Goal: Transaction & Acquisition: Obtain resource

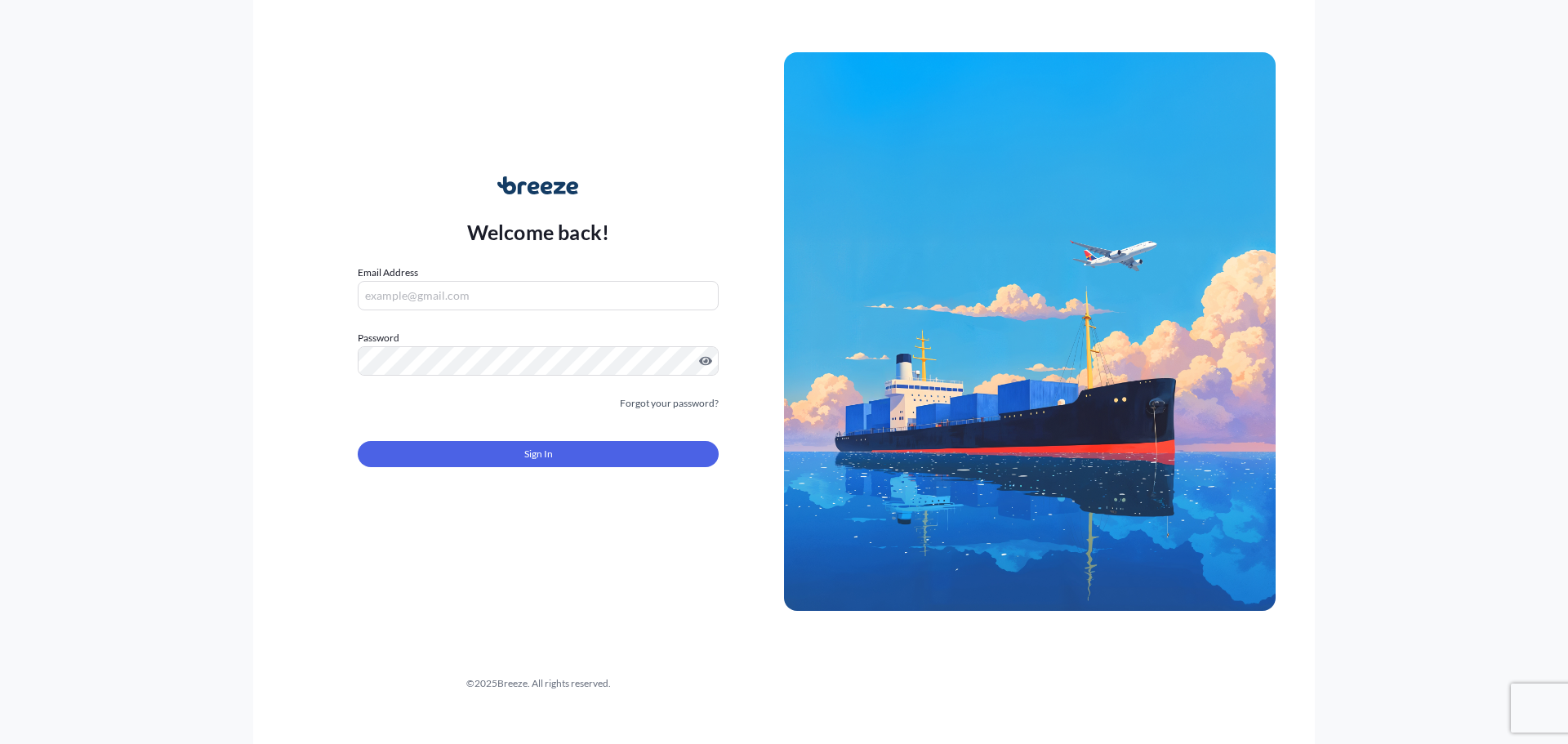
type input "[PERSON_NAME][EMAIL_ADDRESS][PERSON_NAME][DOMAIN_NAME]"
click at [484, 427] on form "Email Address [PERSON_NAME][EMAIL_ADDRESS][PERSON_NAME][DOMAIN_NAME] Password M…" at bounding box center [538, 375] width 361 height 222
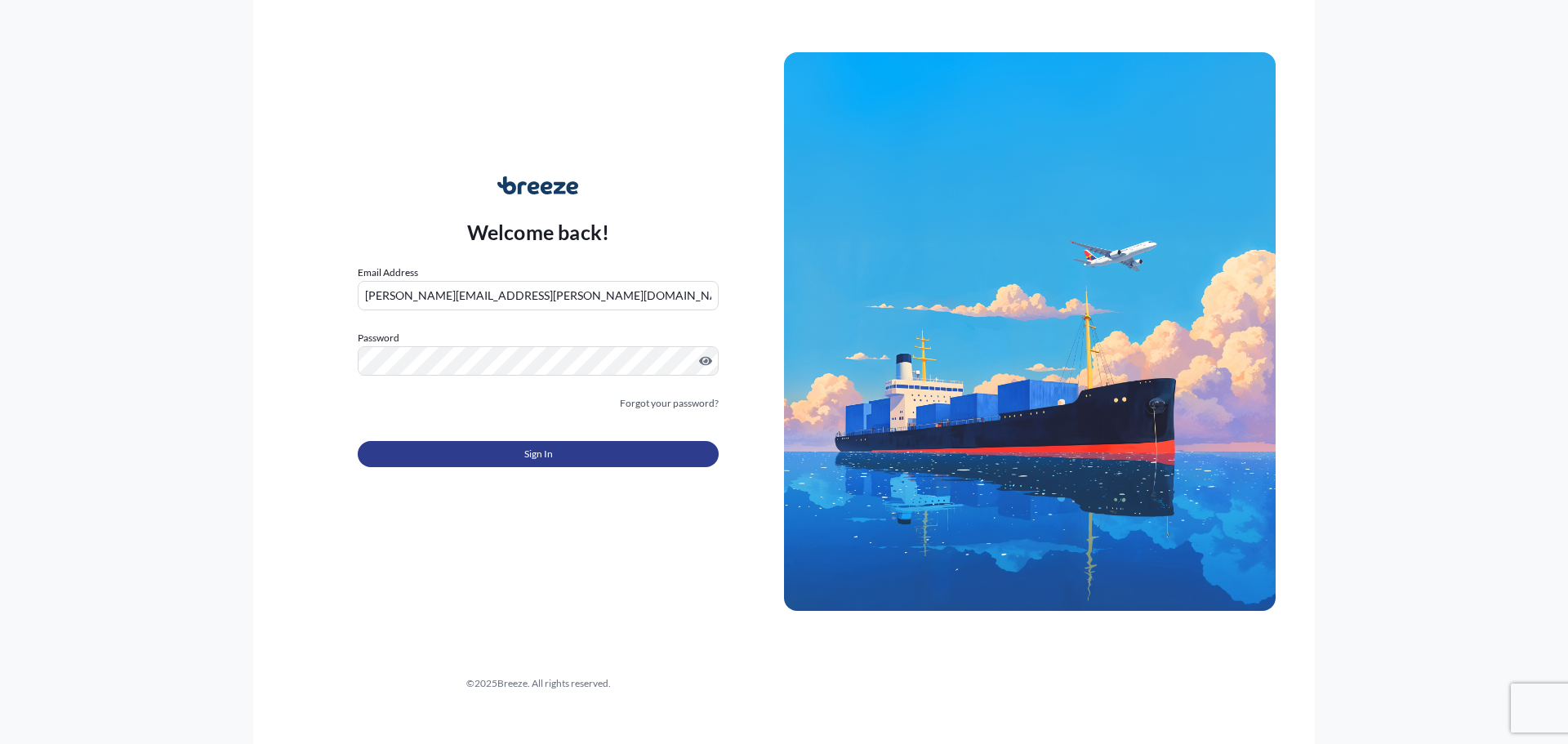
click at [486, 441] on button "Sign In" at bounding box center [538, 454] width 361 height 26
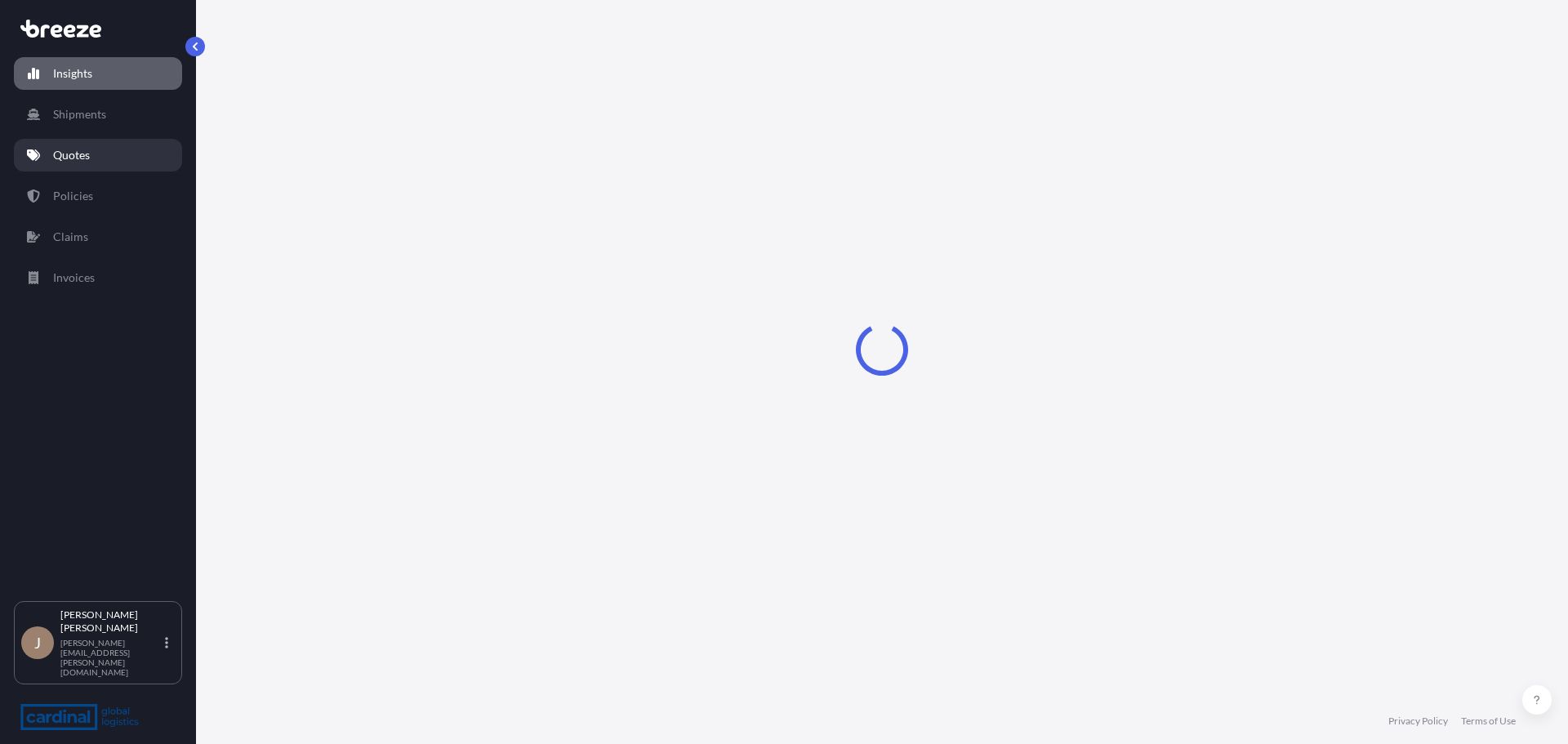
click at [108, 158] on link "Quotes" at bounding box center [98, 154] width 168 height 32
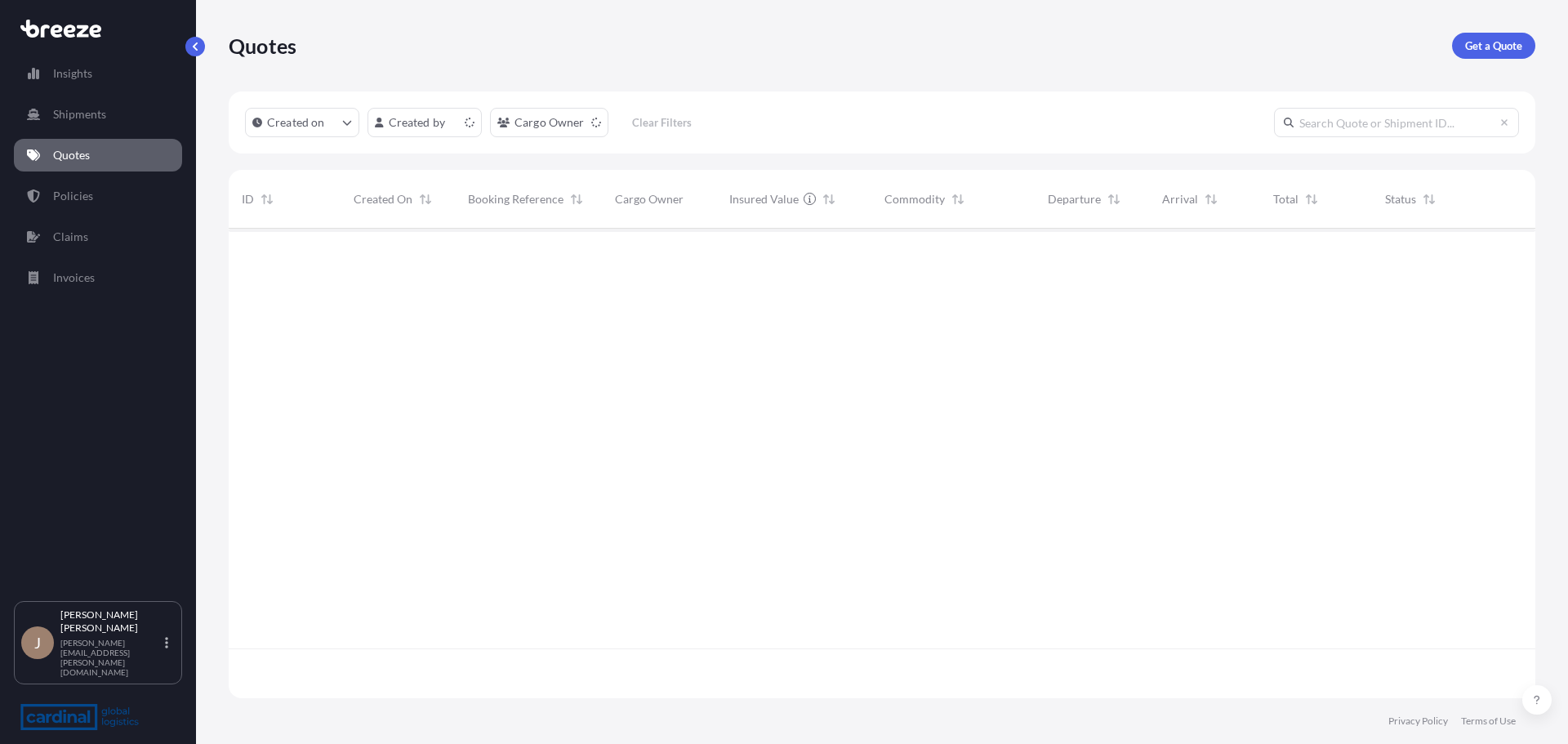
scroll to position [466, 1295]
click at [436, 122] on html "Insights Shipments Quotes Policies Claims Invoices J [PERSON_NAME] [PERSON_NAME…" at bounding box center [784, 372] width 1568 height 744
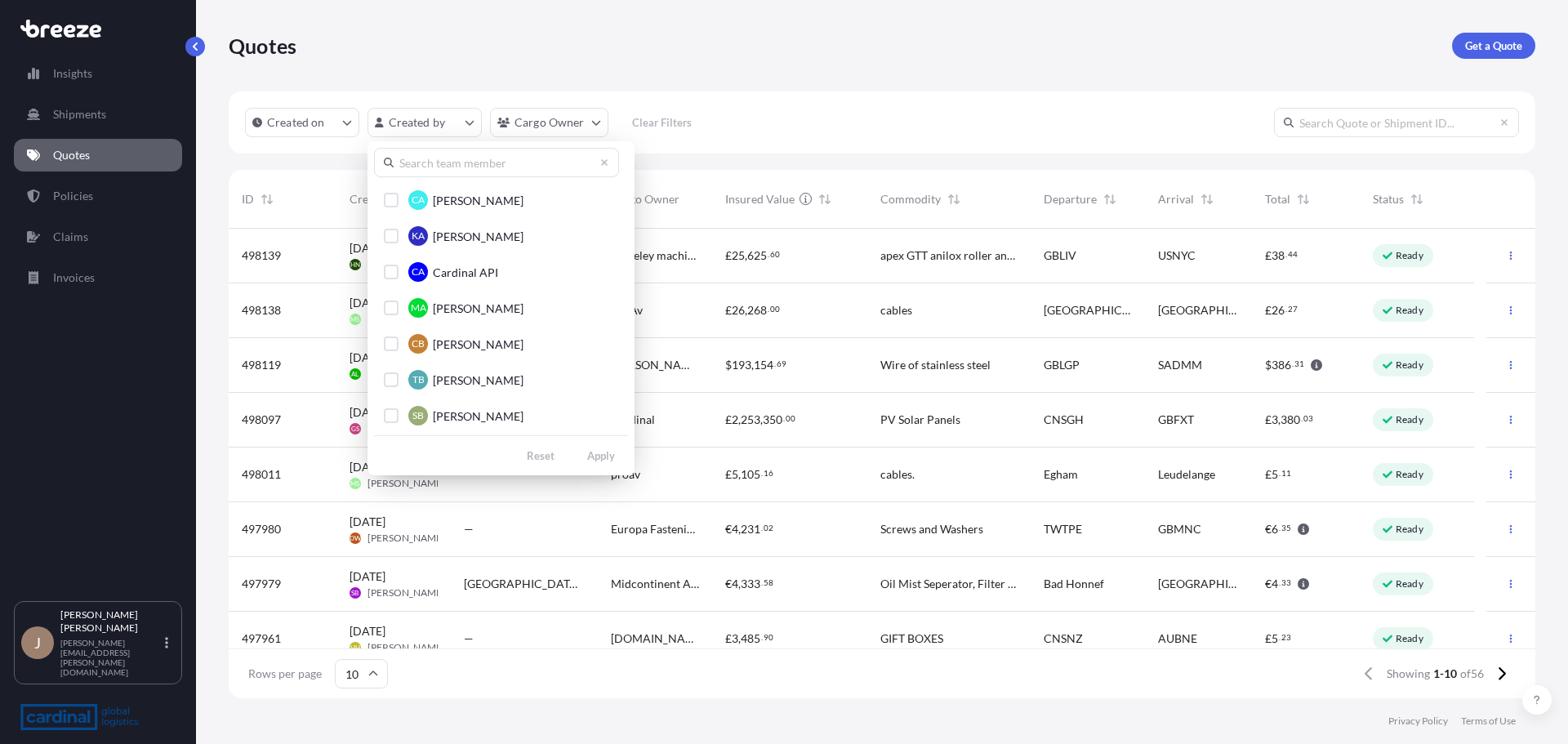
click at [454, 150] on input "text" at bounding box center [497, 163] width 245 height 30
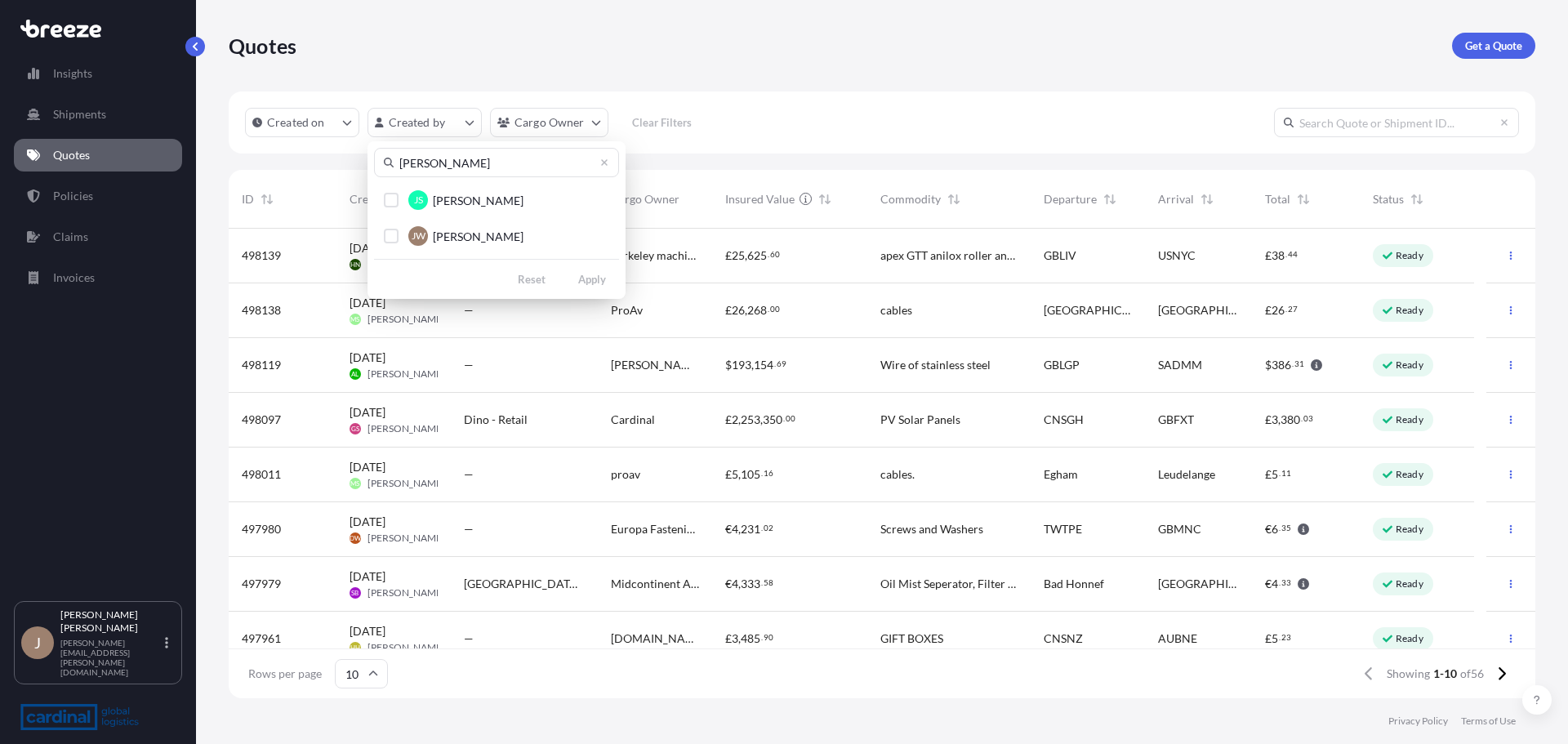
type input "[PERSON_NAME]"
click at [500, 218] on div "JS [PERSON_NAME] [PERSON_NAME] [PERSON_NAME]" at bounding box center [497, 218] width 245 height 68
click at [485, 233] on span "[PERSON_NAME]" at bounding box center [478, 237] width 90 height 17
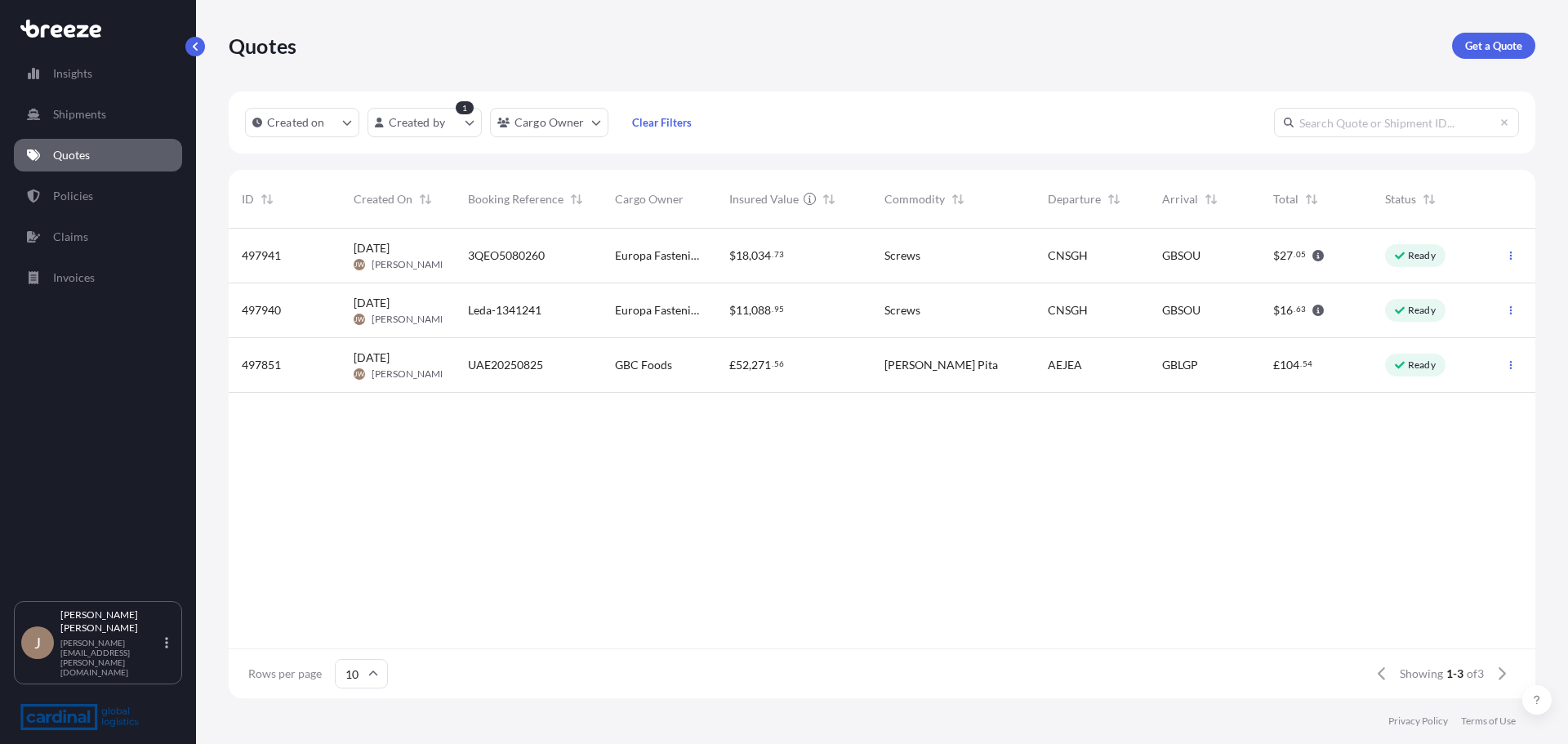
click at [642, 365] on span "GBC Foods" at bounding box center [643, 365] width 57 height 17
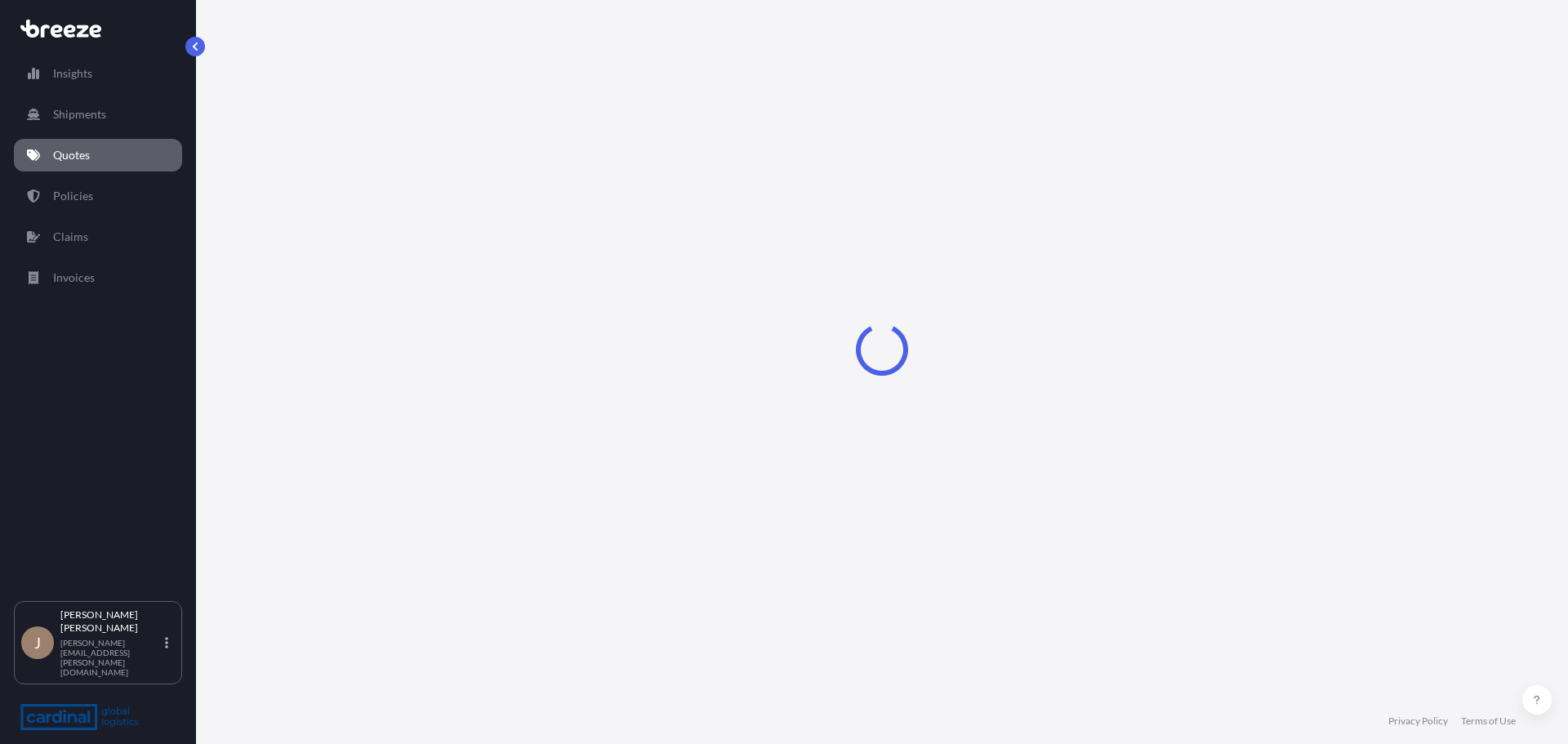
select select "Sea"
select select "1"
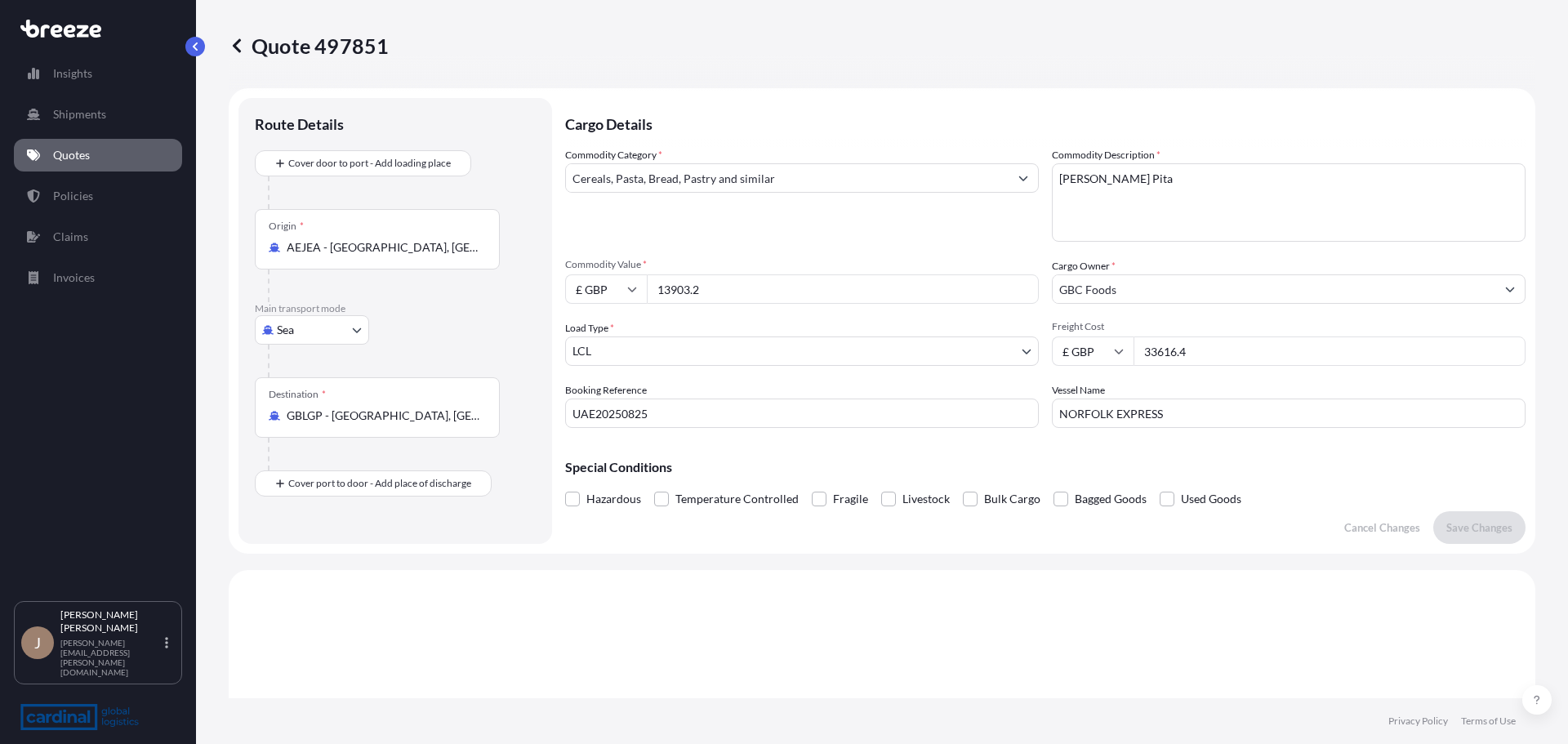
scroll to position [2, 0]
click at [188, 46] on button "button" at bounding box center [195, 46] width 19 height 19
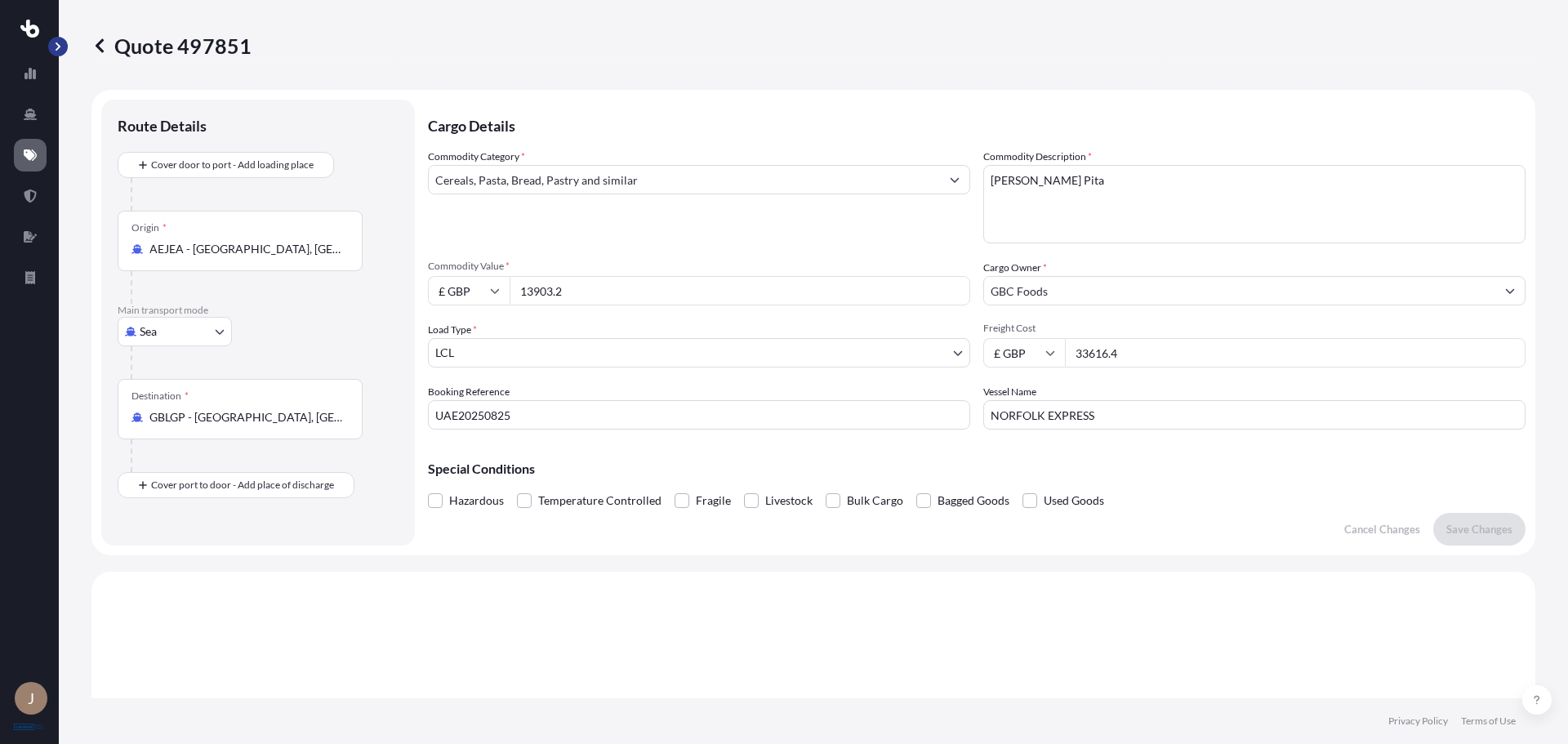
click at [55, 39] on button "button" at bounding box center [58, 46] width 19 height 19
